Goal: Information Seeking & Learning: Learn about a topic

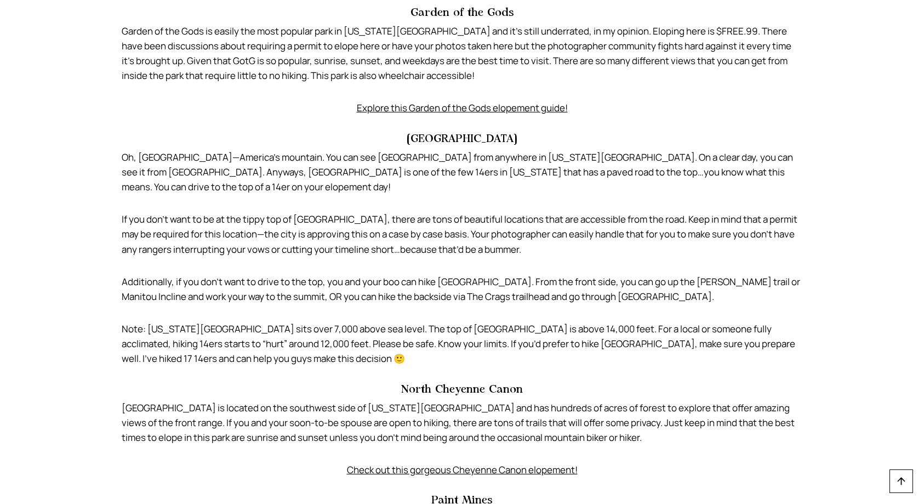
scroll to position [3321, 0]
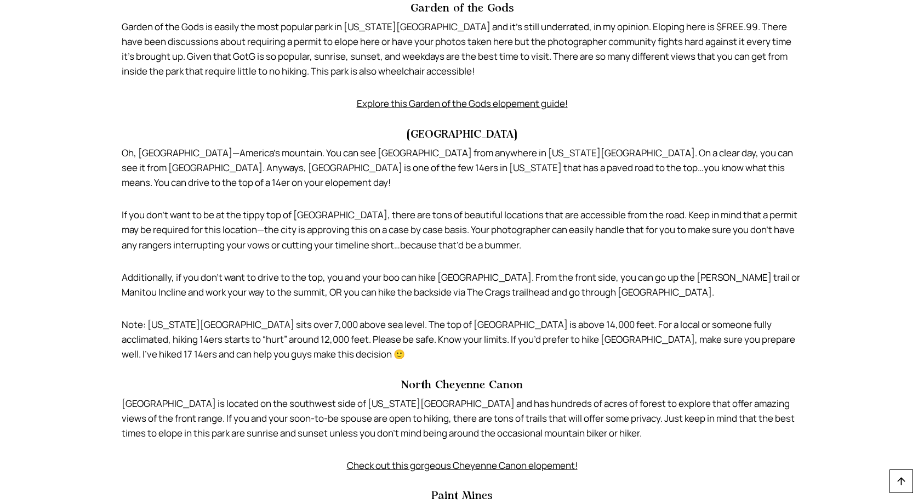
click at [165, 396] on p "North Cheyenne Canon is located on the southwest side of Colorado Springs and h…" at bounding box center [462, 418] width 681 height 45
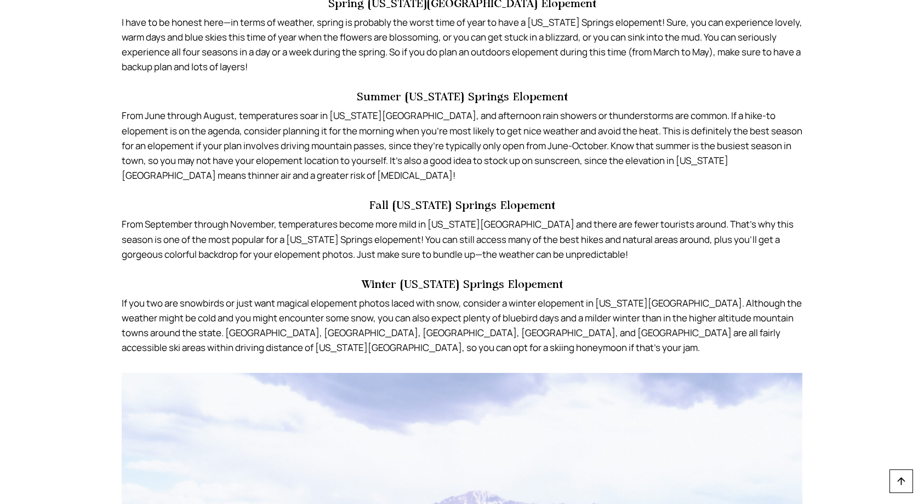
scroll to position [3188, 0]
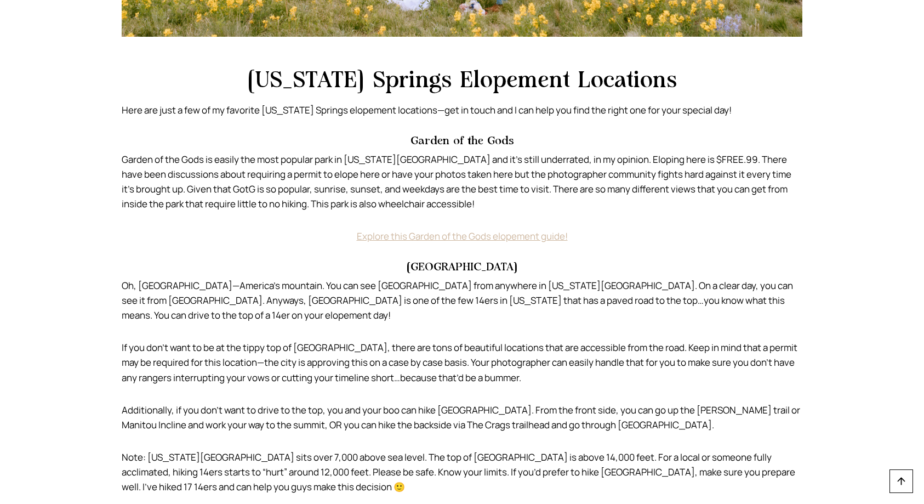
click at [505, 230] on link "Explore this Garden of the Gods elopement guide!" at bounding box center [462, 236] width 211 height 13
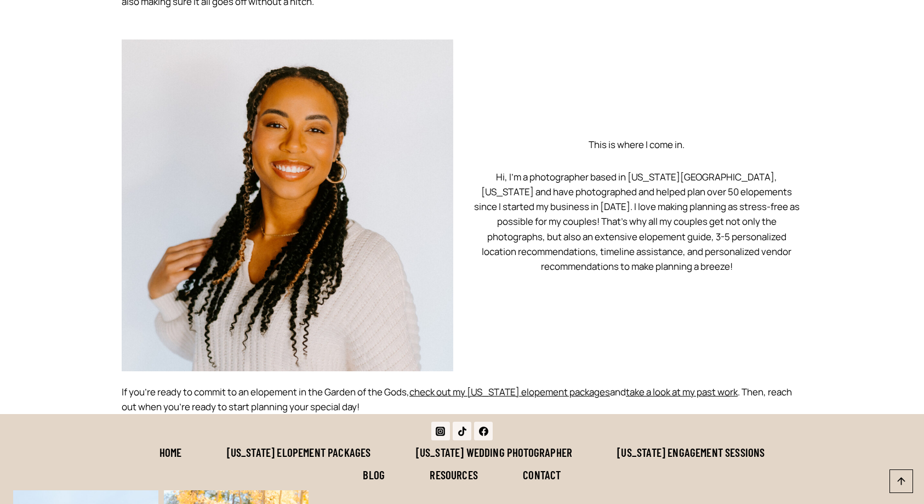
scroll to position [5307, 0]
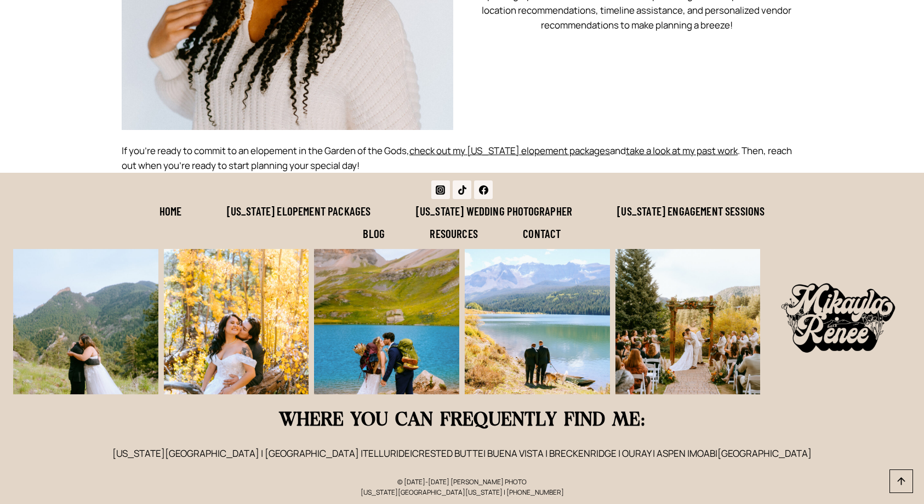
click at [315, 215] on link "[US_STATE] Elopement Packages" at bounding box center [298, 210] width 189 height 23
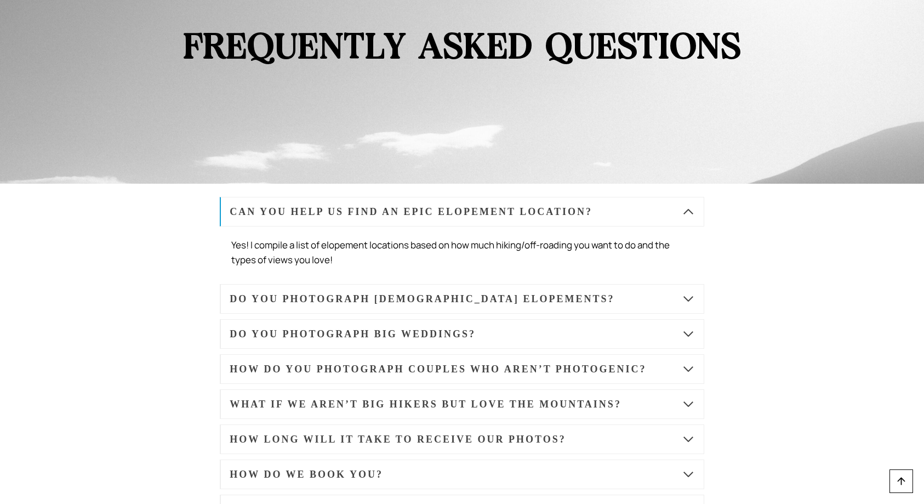
scroll to position [5732, 0]
click at [598, 283] on button "DO YOU PHOTOGRAPH LGBTQ+ ELOPEMENTS?" at bounding box center [462, 298] width 484 height 30
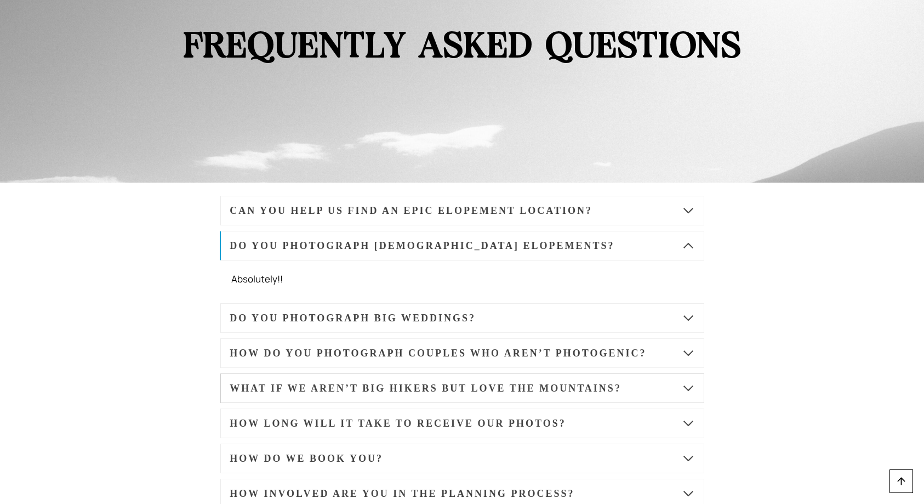
click at [527, 382] on strong "WHAT IF WE AREN’T BIG HIKERS BUT LOVE THE MOUNTAINS?" at bounding box center [426, 387] width 392 height 11
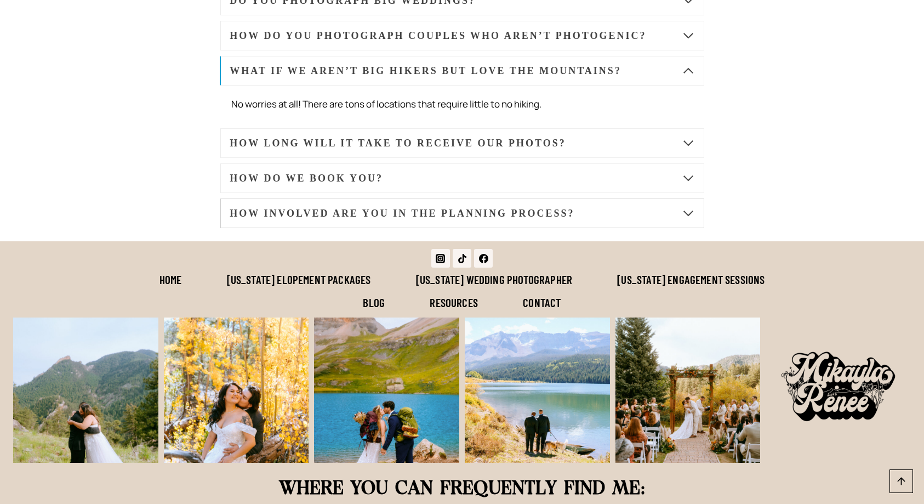
scroll to position [6013, 0]
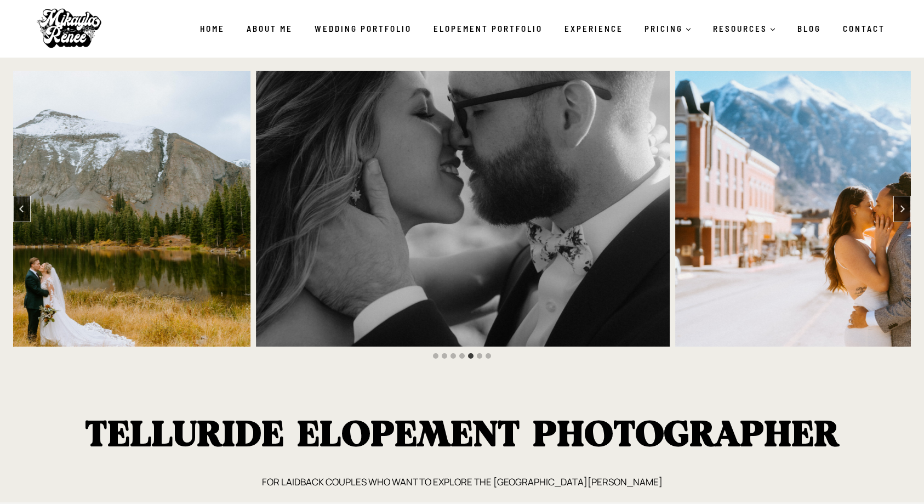
click at [204, 220] on img "4 of 7" at bounding box center [44, 209] width 414 height 276
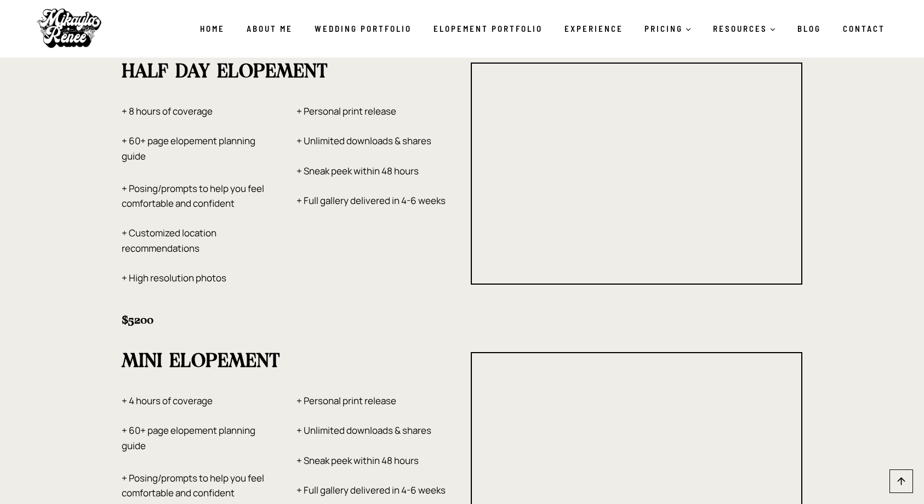
scroll to position [1799, 0]
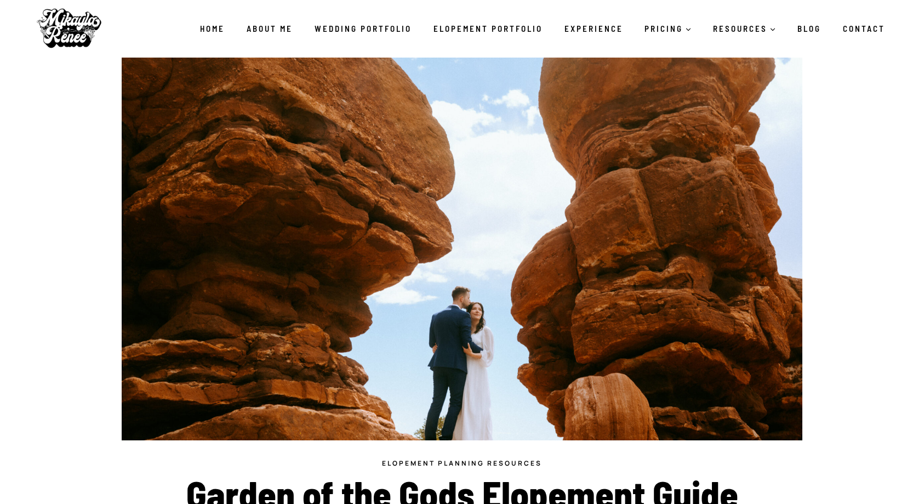
scroll to position [5307, 0]
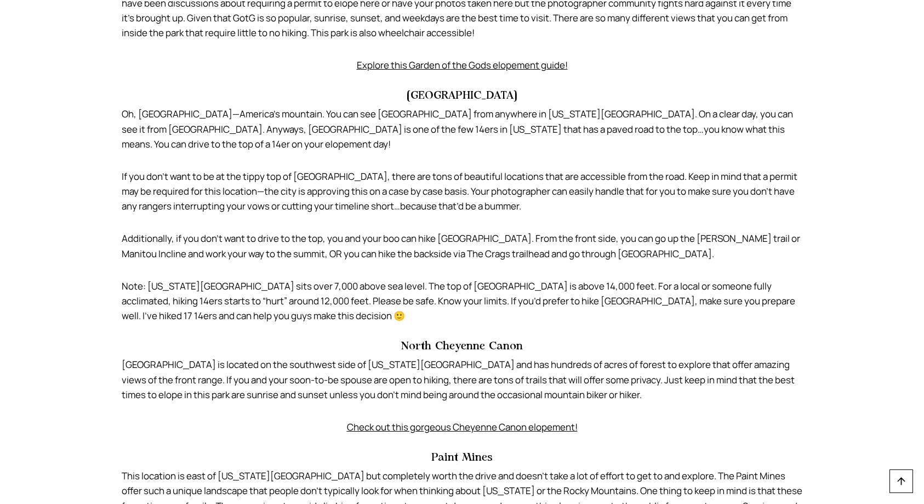
scroll to position [3358, 0]
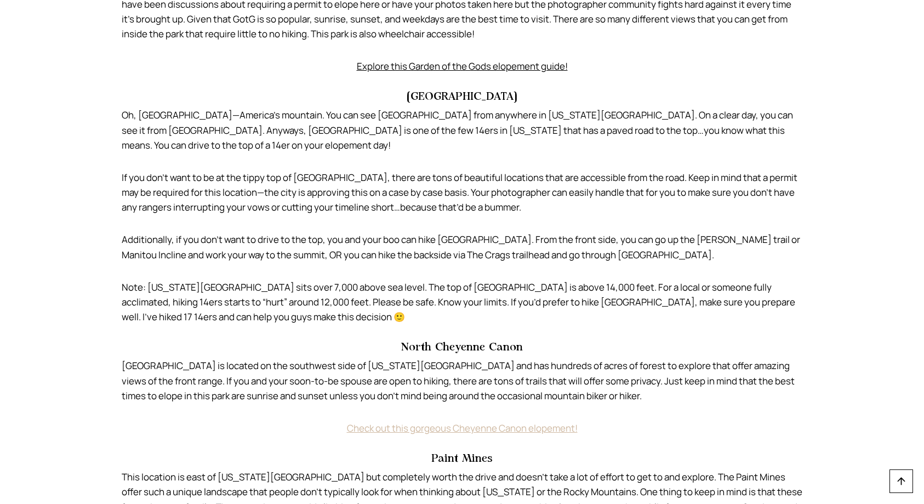
click at [561, 421] on link "Check out this gorgeous Cheyenne Canon elopement!" at bounding box center [462, 427] width 231 height 13
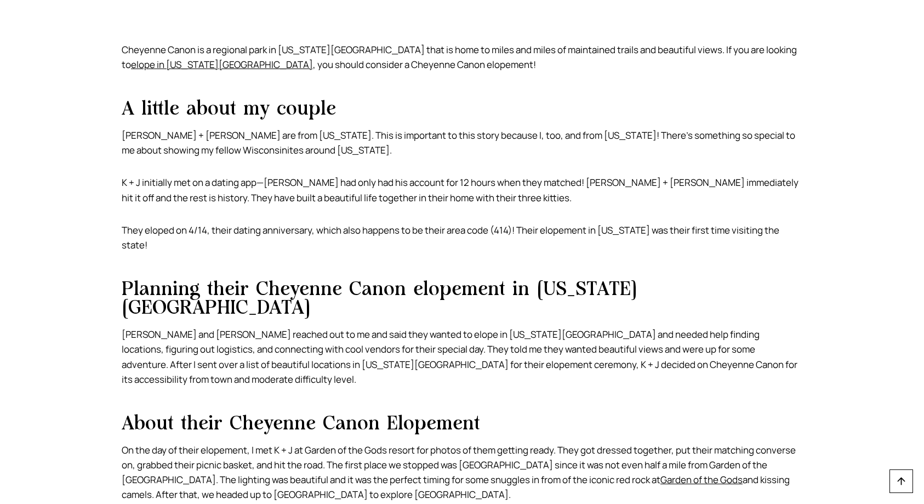
scroll to position [521, 0]
